Goal: Task Accomplishment & Management: Use online tool/utility

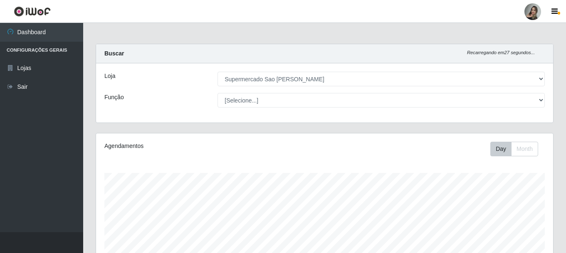
select select "383"
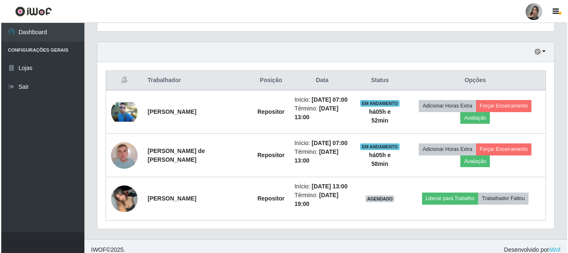
scroll to position [282, 0]
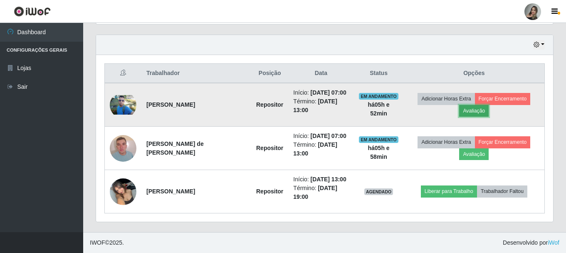
click at [476, 111] on button "Avaliação" at bounding box center [474, 111] width 30 height 12
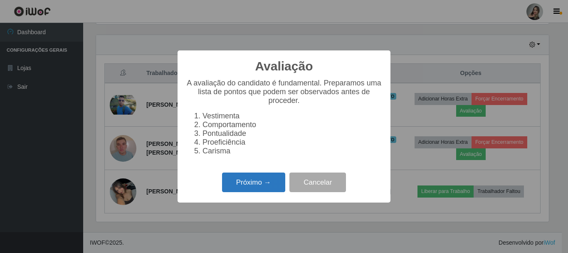
click at [240, 188] on button "Próximo →" at bounding box center [253, 182] width 63 height 20
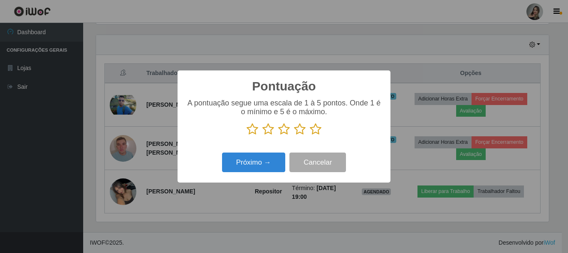
scroll to position [415862, 415582]
click at [265, 131] on icon at bounding box center [269, 129] width 12 height 12
click at [263, 135] on input "radio" at bounding box center [263, 135] width 0 height 0
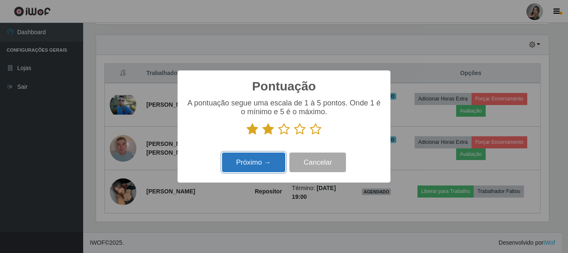
click at [240, 165] on button "Próximo →" at bounding box center [253, 162] width 63 height 20
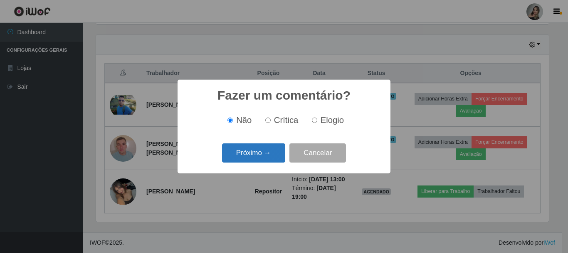
click at [265, 156] on button "Próximo →" at bounding box center [253, 153] width 63 height 20
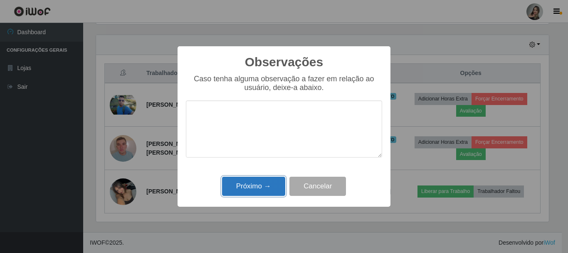
click at [255, 186] on button "Próximo →" at bounding box center [253, 186] width 63 height 20
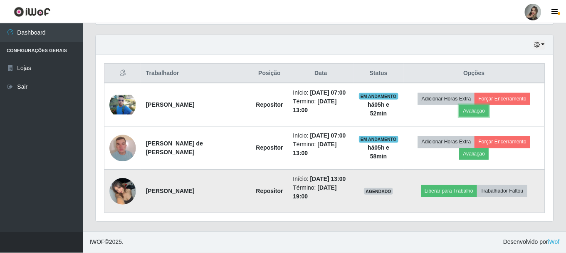
scroll to position [173, 457]
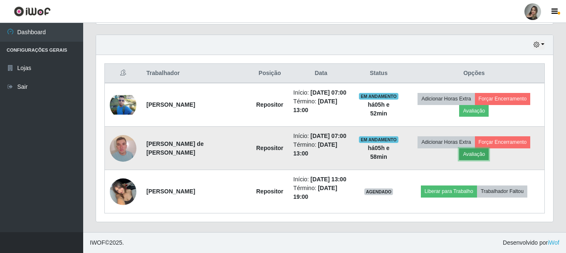
click at [477, 151] on button "Avaliação" at bounding box center [474, 154] width 30 height 12
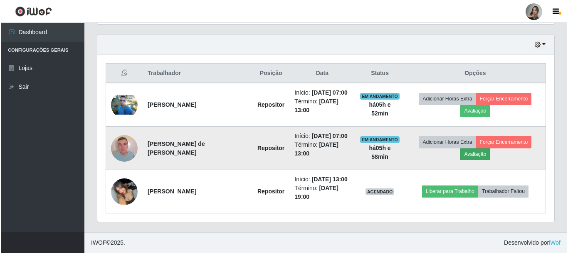
scroll to position [173, 453]
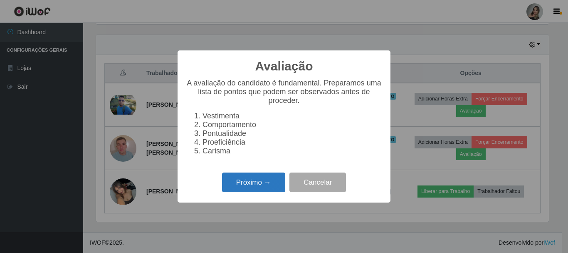
click at [261, 186] on button "Próximo →" at bounding box center [253, 182] width 63 height 20
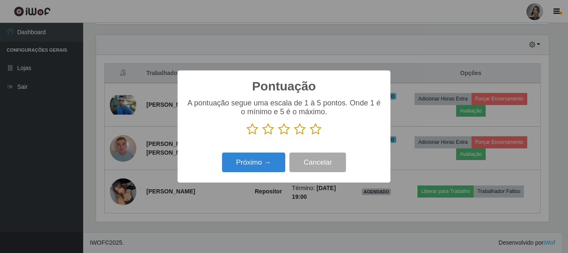
click at [251, 131] on icon at bounding box center [253, 129] width 12 height 12
click at [247, 135] on input "radio" at bounding box center [247, 135] width 0 height 0
click at [248, 165] on button "Próximo →" at bounding box center [253, 162] width 63 height 20
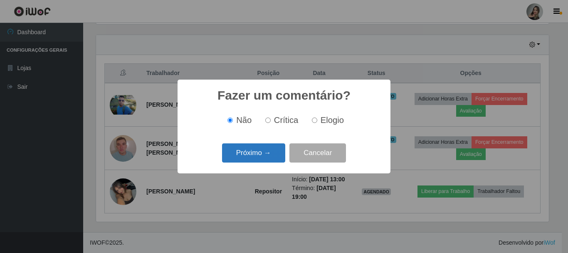
click at [254, 154] on button "Próximo →" at bounding box center [253, 153] width 63 height 20
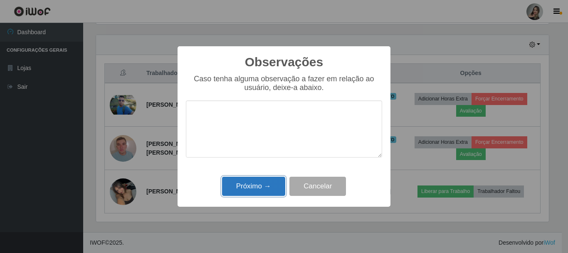
click at [254, 184] on button "Próximo →" at bounding box center [253, 186] width 63 height 20
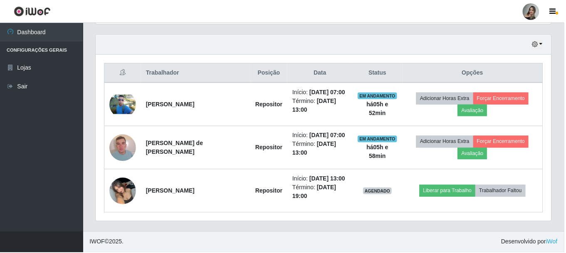
scroll to position [173, 457]
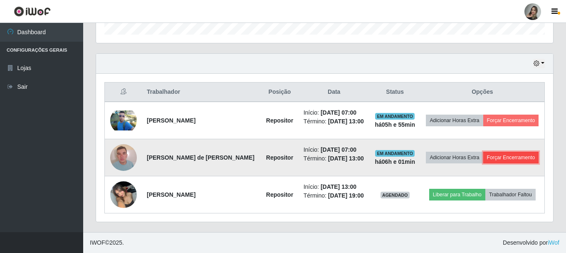
click at [483, 158] on button "Forçar Encerramento" at bounding box center [511, 157] width 56 height 12
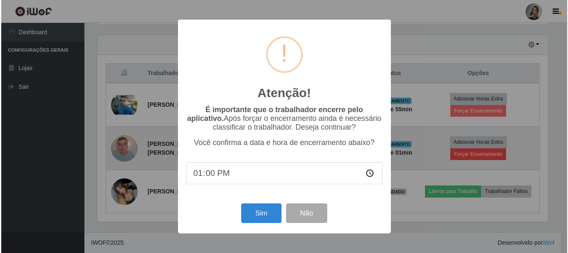
scroll to position [173, 453]
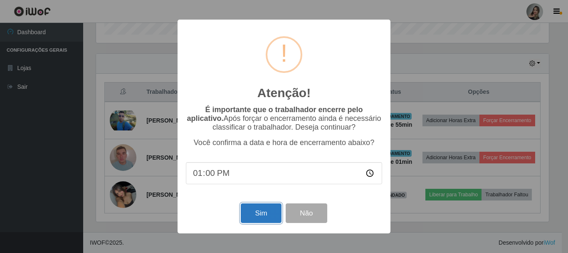
click at [274, 218] on button "Sim" at bounding box center [261, 213] width 40 height 20
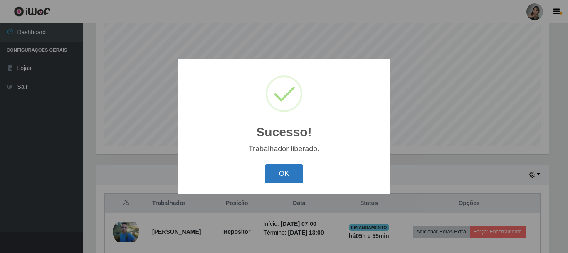
click at [276, 177] on button "OK" at bounding box center [284, 174] width 39 height 20
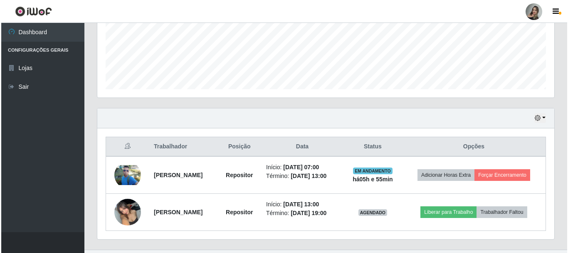
scroll to position [226, 0]
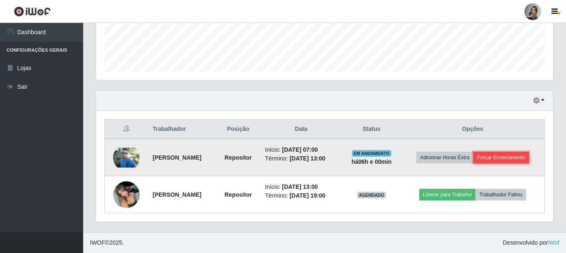
click at [515, 157] on button "Forçar Encerramento" at bounding box center [501, 157] width 56 height 12
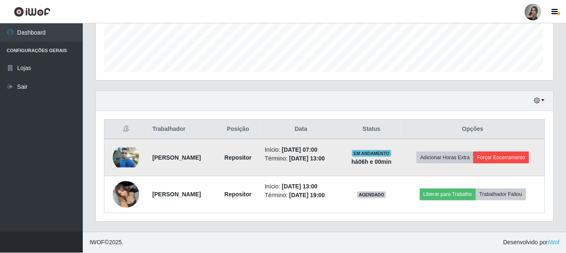
scroll to position [173, 453]
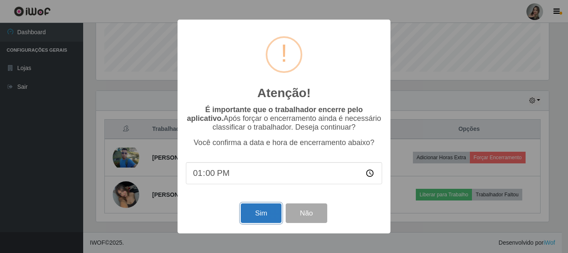
click at [252, 220] on button "Sim" at bounding box center [261, 213] width 40 height 20
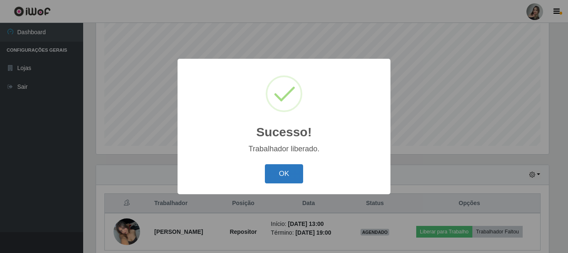
click at [268, 170] on button "OK" at bounding box center [284, 174] width 39 height 20
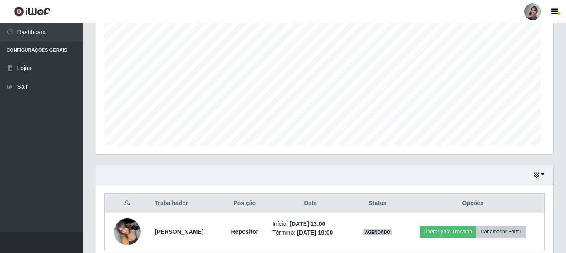
scroll to position [173, 457]
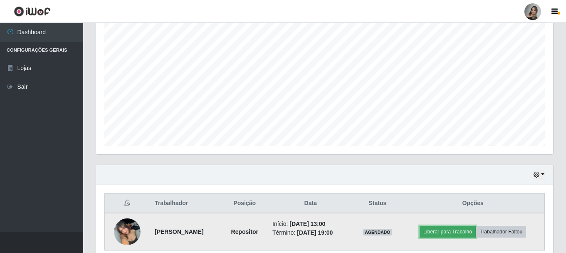
click at [461, 232] on button "Liberar para Trabalho" at bounding box center [448, 231] width 56 height 12
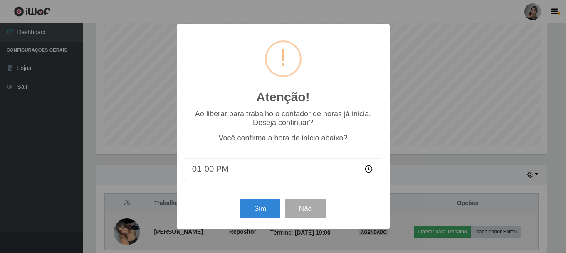
scroll to position [173, 453]
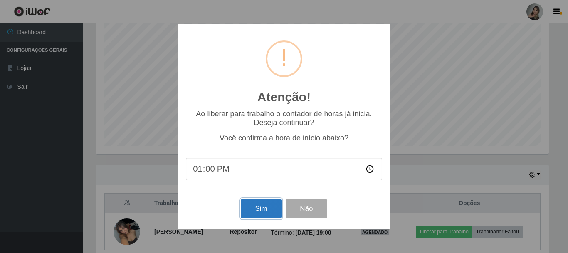
click at [268, 208] on button "Sim" at bounding box center [261, 208] width 40 height 20
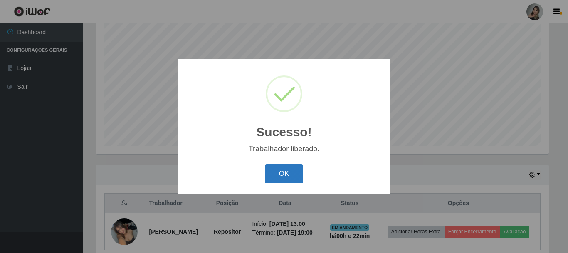
click at [299, 178] on button "OK" at bounding box center [284, 174] width 39 height 20
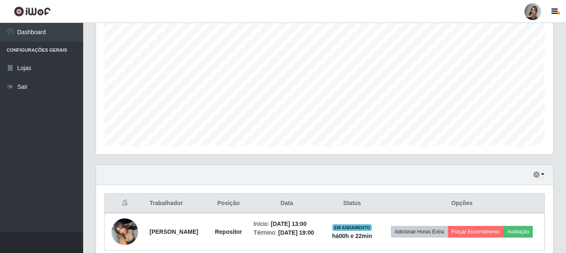
scroll to position [195, 0]
